Goal: Obtain resource: Obtain resource

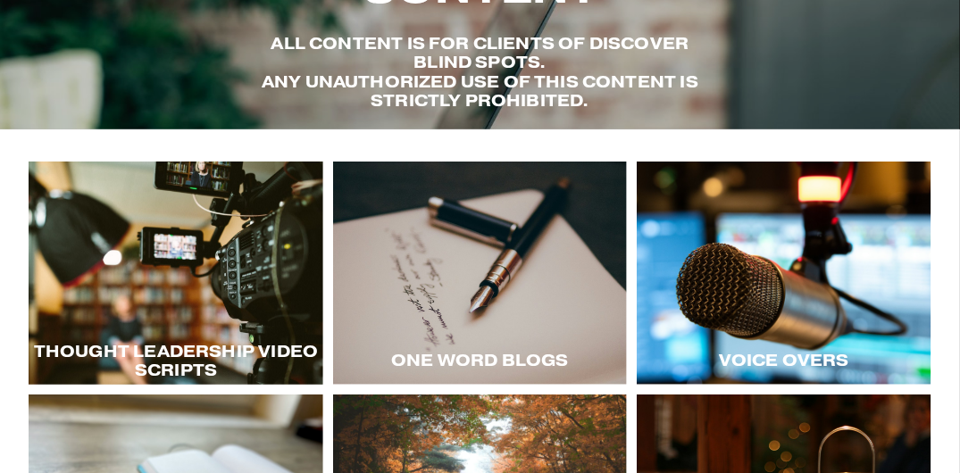
scroll to position [118, 0]
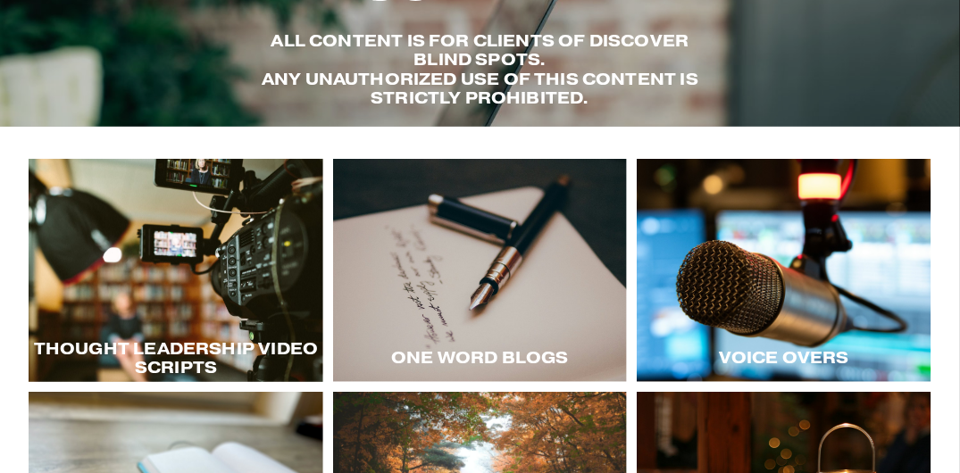
click at [182, 339] on div "Thought LEadership Video Scripts" at bounding box center [176, 358] width 295 height 48
click at [178, 352] on span "Thought LEadership Video Scripts" at bounding box center [178, 357] width 288 height 39
click at [224, 243] on div at bounding box center [176, 271] width 295 height 224
click at [776, 282] on div at bounding box center [784, 271] width 295 height 224
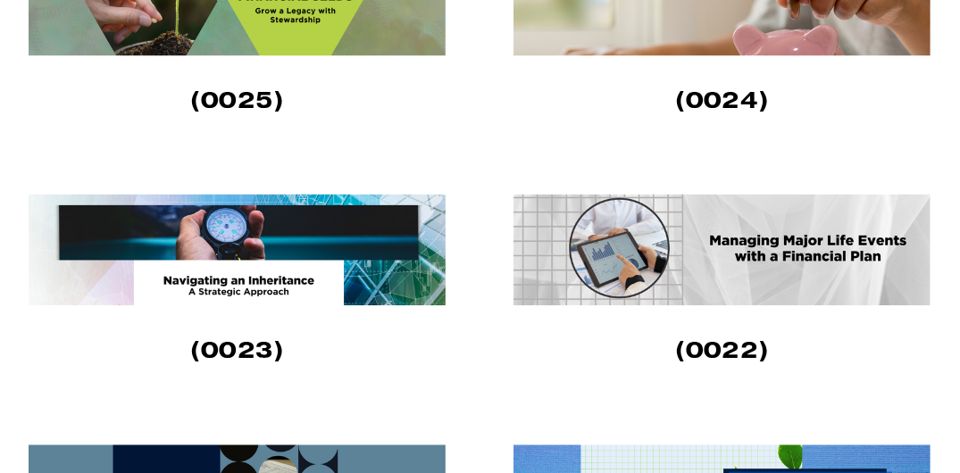
scroll to position [1180, 0]
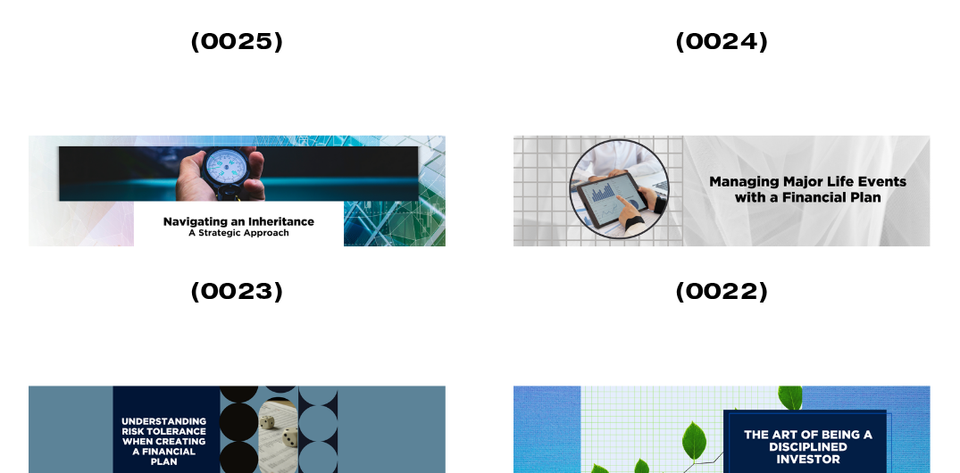
click at [745, 171] on img at bounding box center [723, 191] width 421 height 112
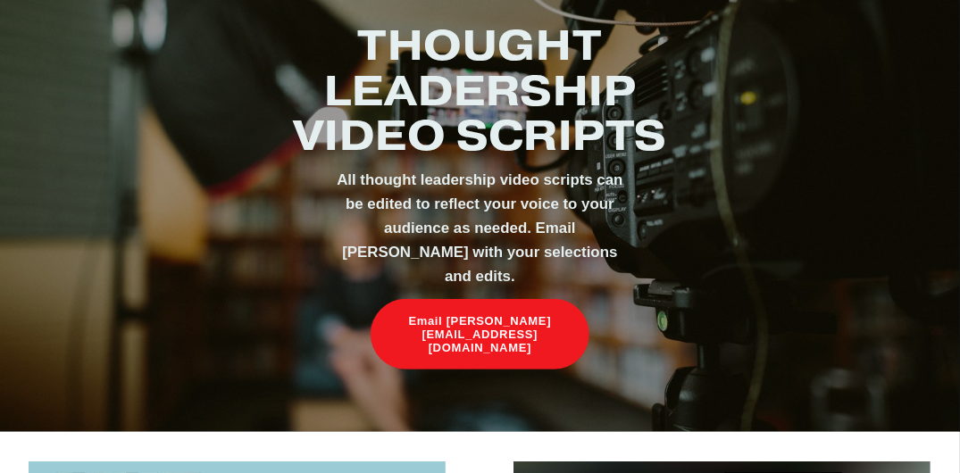
scroll to position [0, 0]
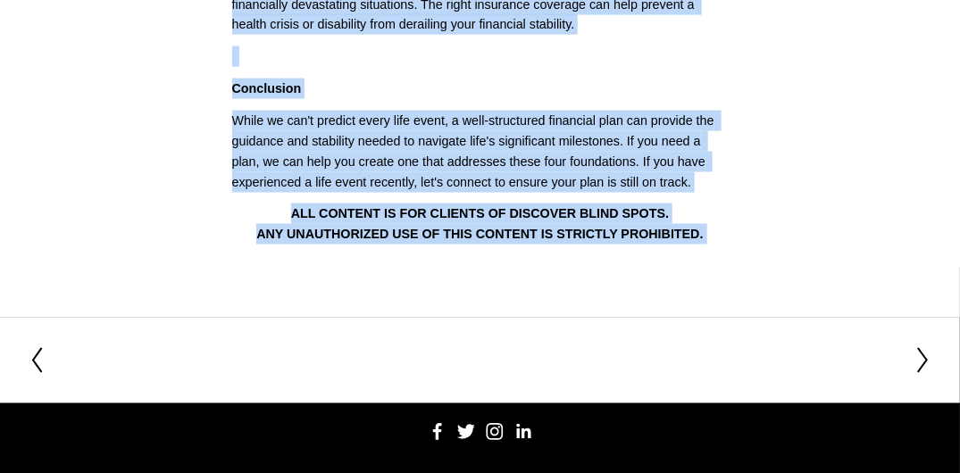
scroll to position [972, 0]
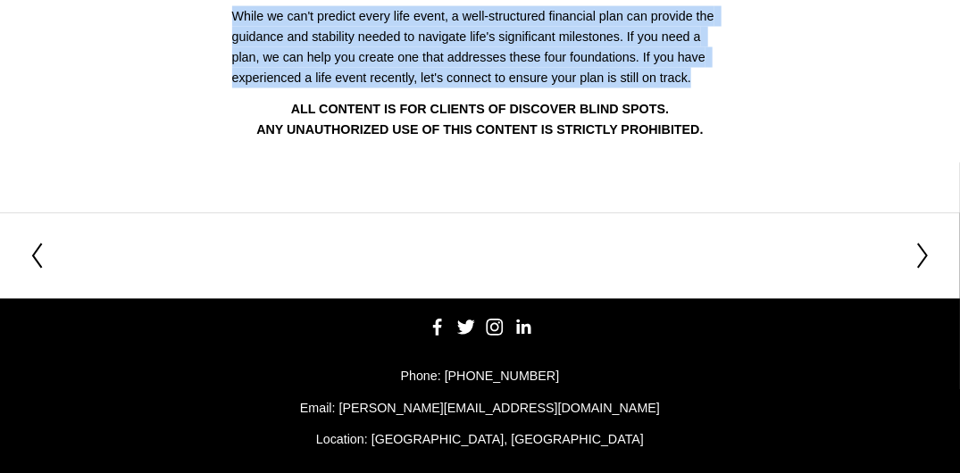
drag, startPoint x: 275, startPoint y: 119, endPoint x: 720, endPoint y: 79, distance: 446.4
copy div "Lore'i Dol Sitamet: Co Adip Elitseddo Eius Tempo? (2355) Inci ut labo et dolore…"
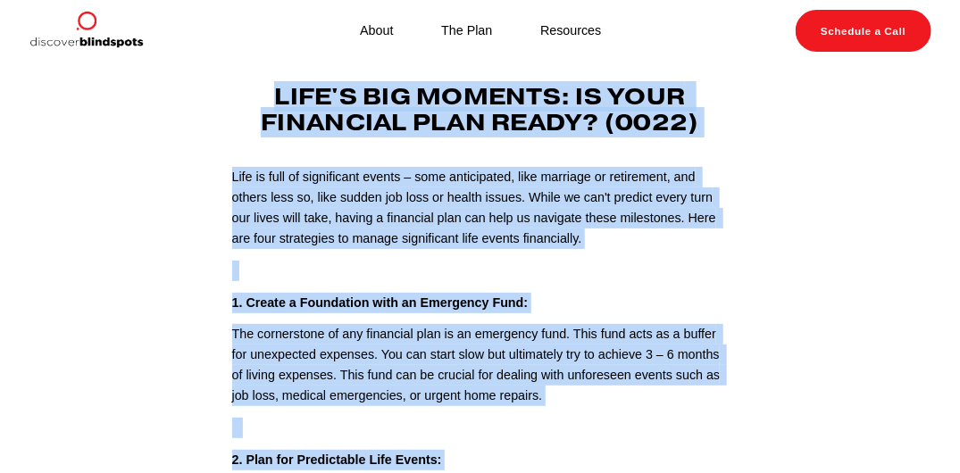
scroll to position [0, 0]
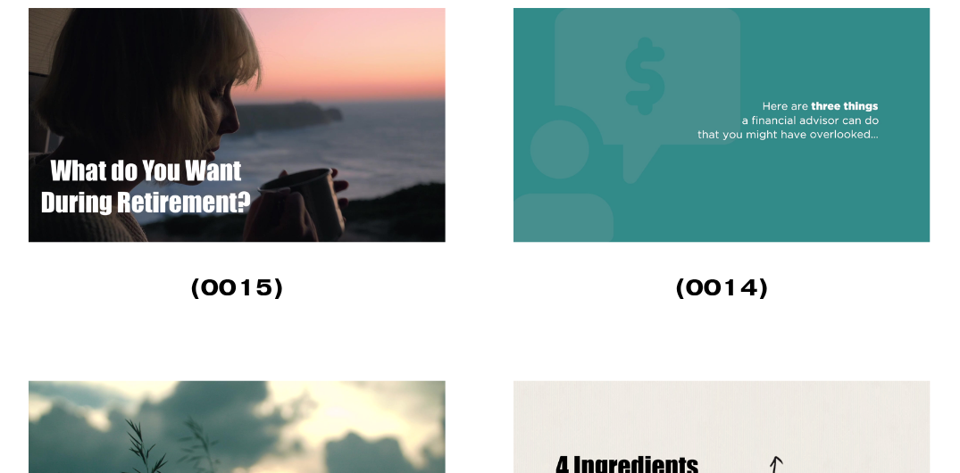
scroll to position [3431, 0]
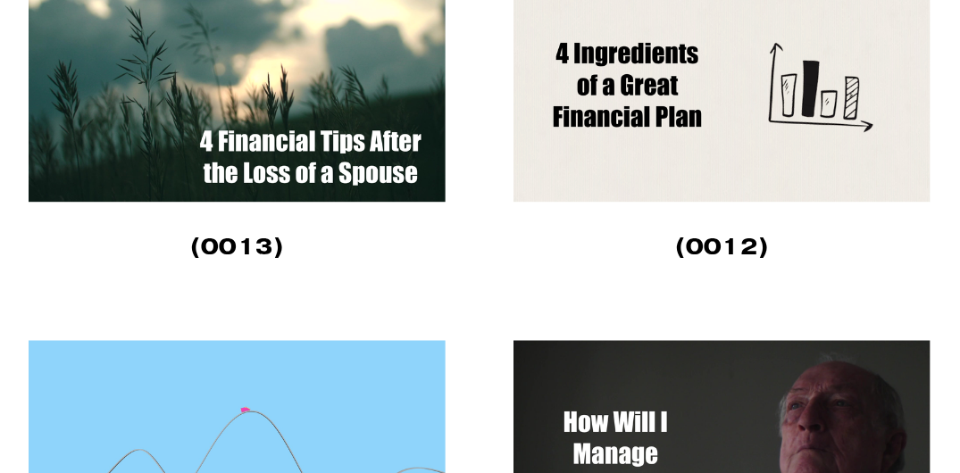
click at [272, 129] on img at bounding box center [237, 84] width 417 height 235
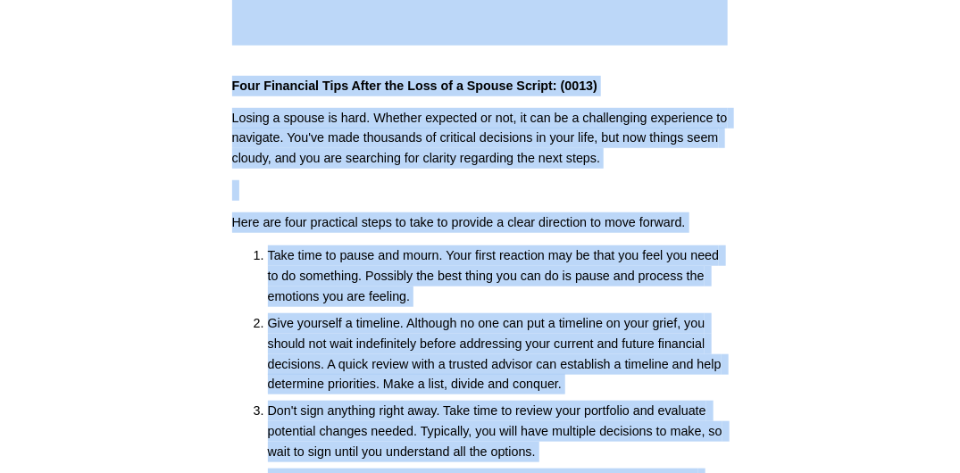
scroll to position [301, 0]
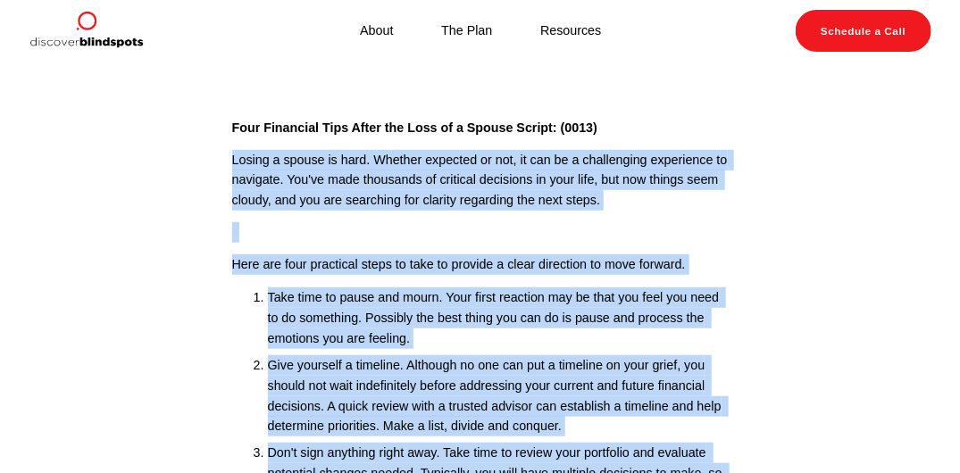
drag, startPoint x: 516, startPoint y: 425, endPoint x: 229, endPoint y: 152, distance: 396.7
click at [229, 152] on div "Four Financial Tips After the Loss of a Spouse Script: (0013) Losing a spouse i…" at bounding box center [480, 398] width 527 height 591
drag, startPoint x: 229, startPoint y: 152, endPoint x: 311, endPoint y: 158, distance: 82.4
copy div "Loremi d sitame co adip. Elitsed doeiusmo te inc, ut lab et d magnaaliqua enima…"
